Goal: Information Seeking & Learning: Understand process/instructions

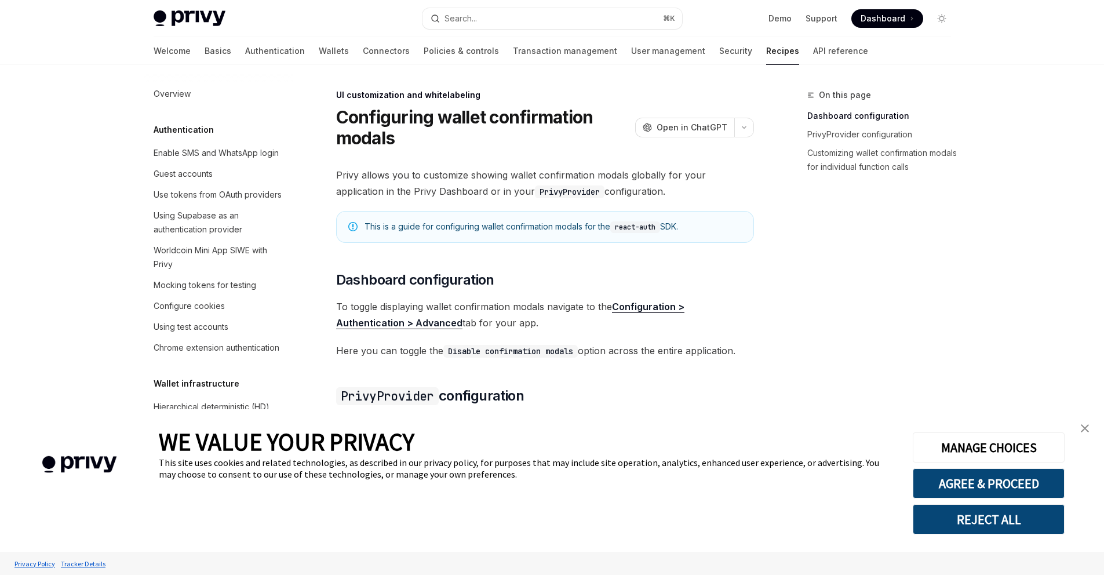
type textarea "*"
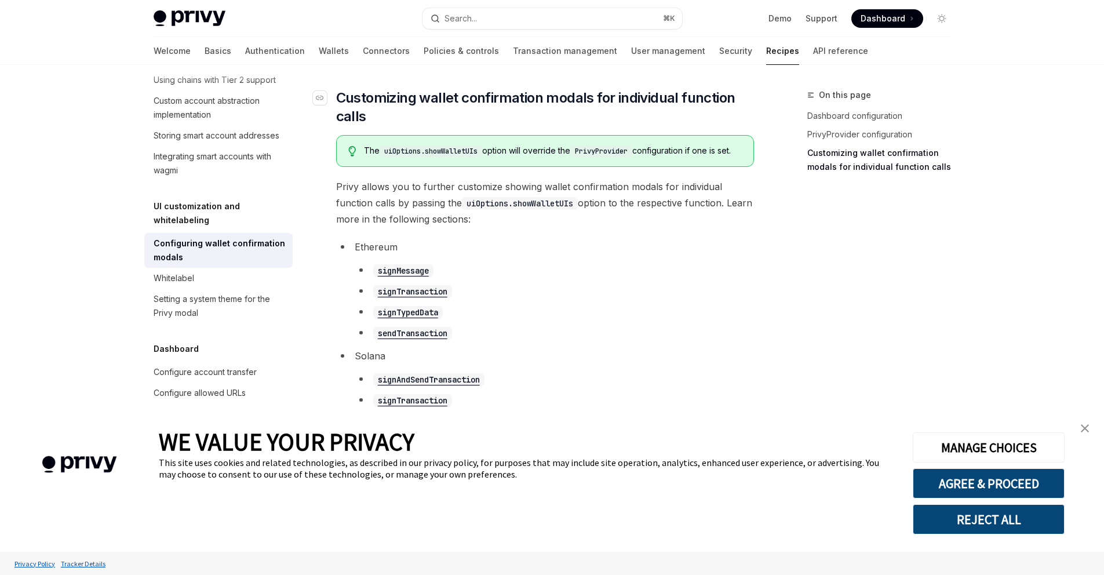
scroll to position [649, 0]
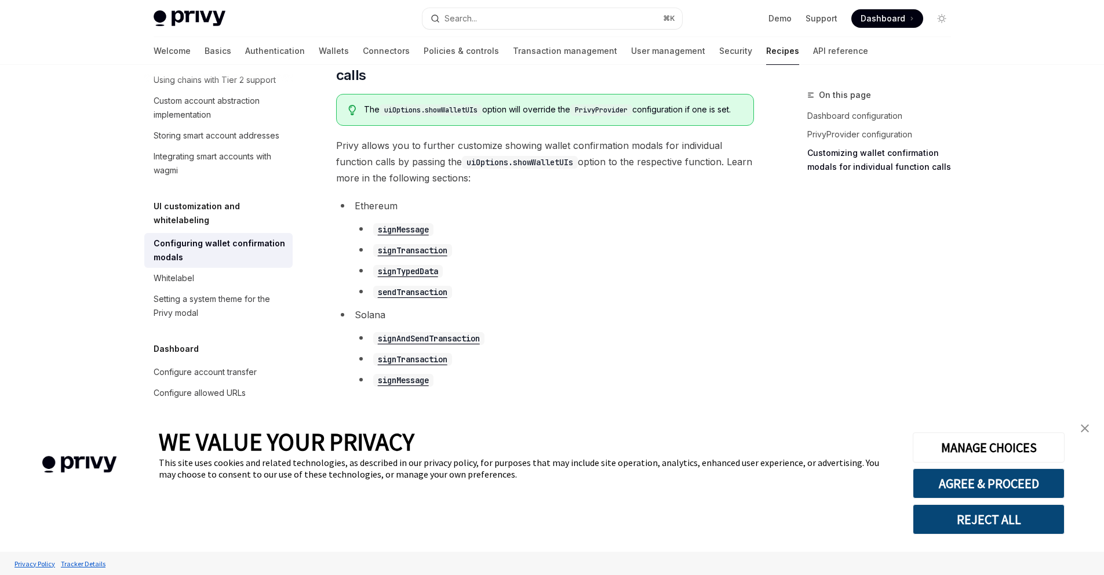
click at [1084, 429] on img "close banner" at bounding box center [1084, 428] width 8 height 8
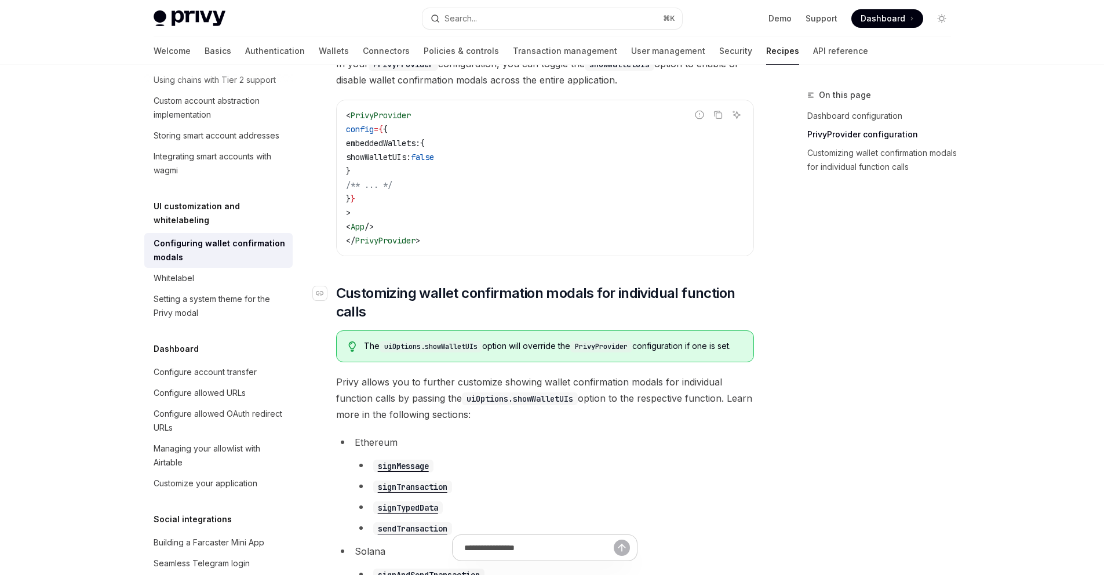
scroll to position [0, 0]
